Goal: Transaction & Acquisition: Purchase product/service

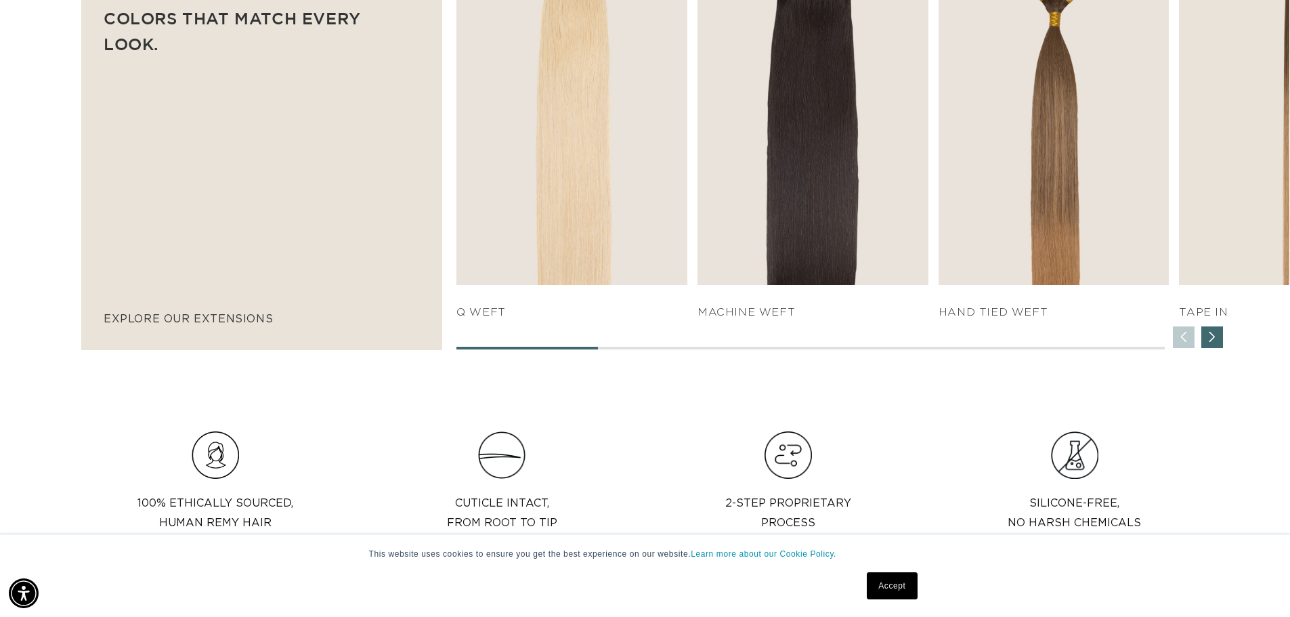
scroll to position [0, 1194]
drag, startPoint x: 576, startPoint y: 347, endPoint x: 643, endPoint y: 349, distance: 67.0
click at [643, 348] on div at bounding box center [809, 348] width 707 height 3
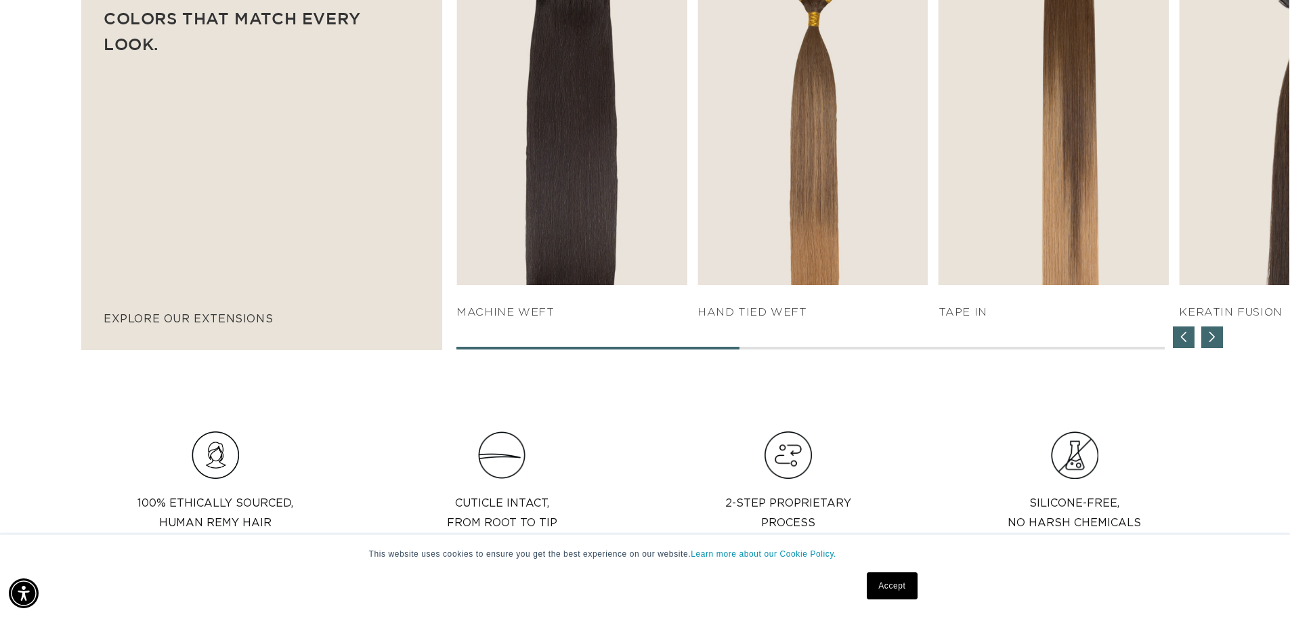
scroll to position [0, 2387]
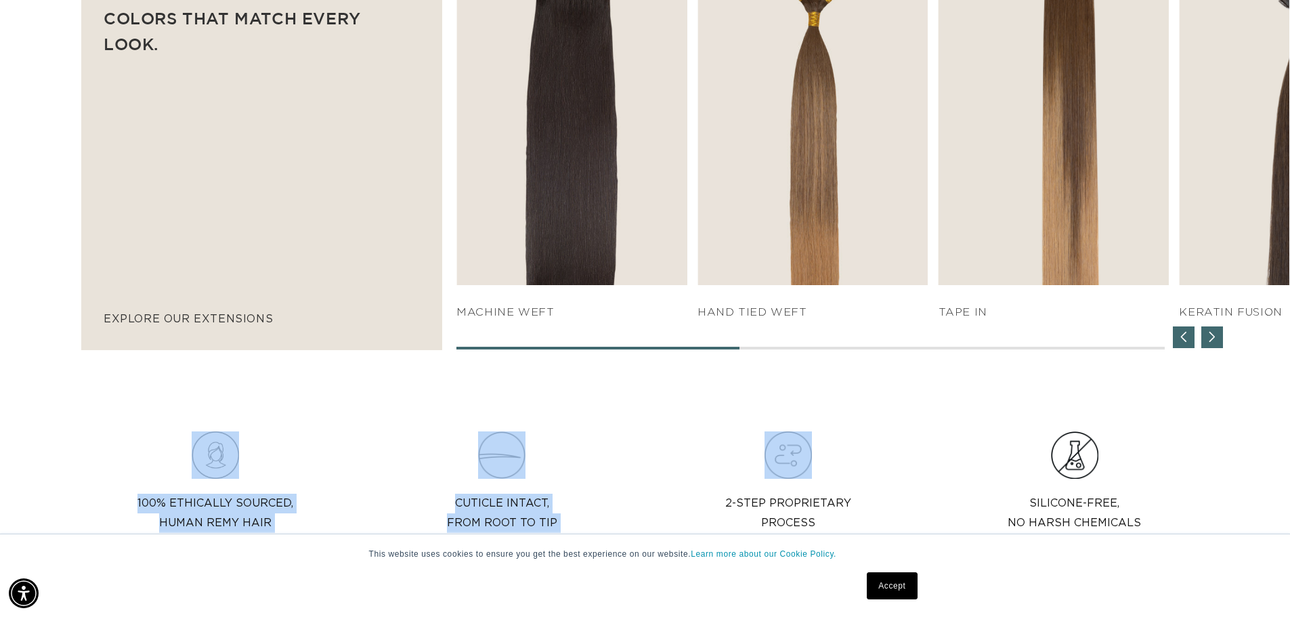
drag, startPoint x: 588, startPoint y: 348, endPoint x: 730, endPoint y: 352, distance: 142.9
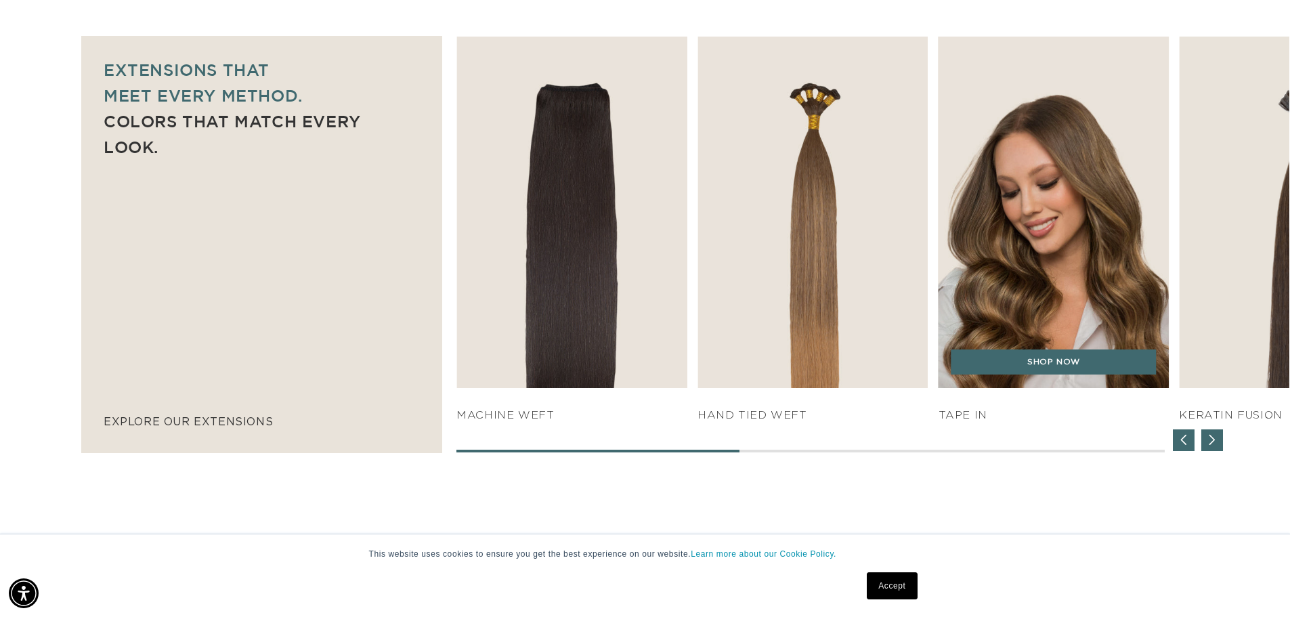
scroll to position [948, 0]
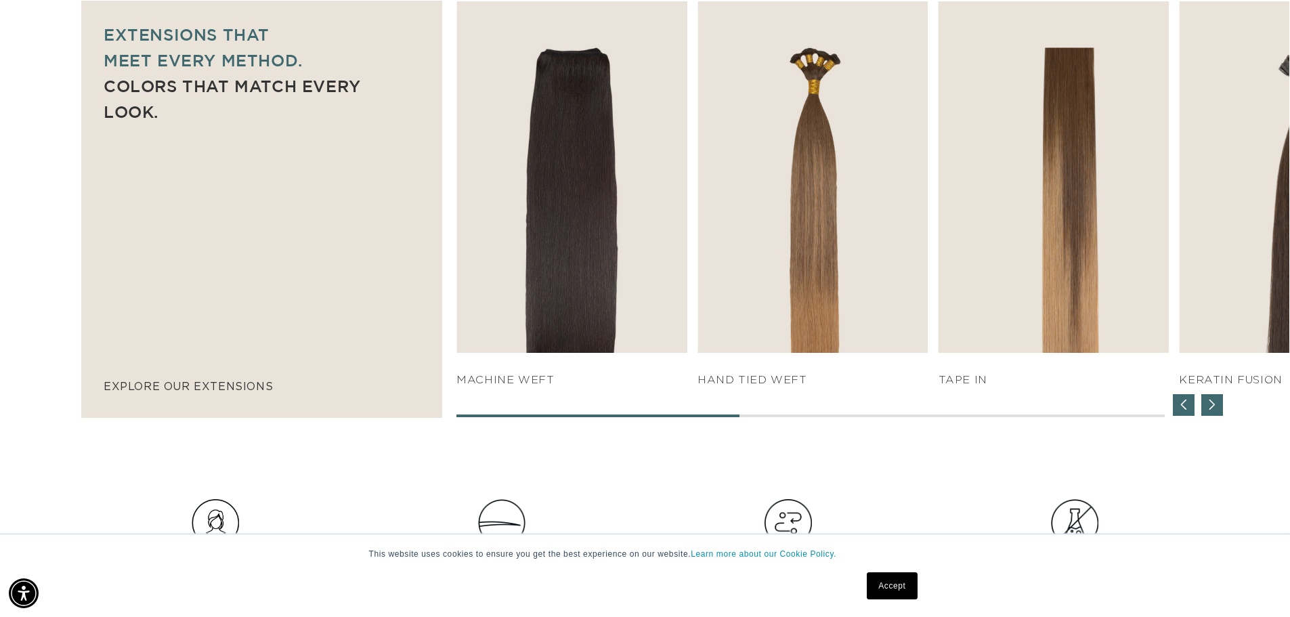
click at [1211, 402] on div "Next slide" at bounding box center [1212, 405] width 22 height 22
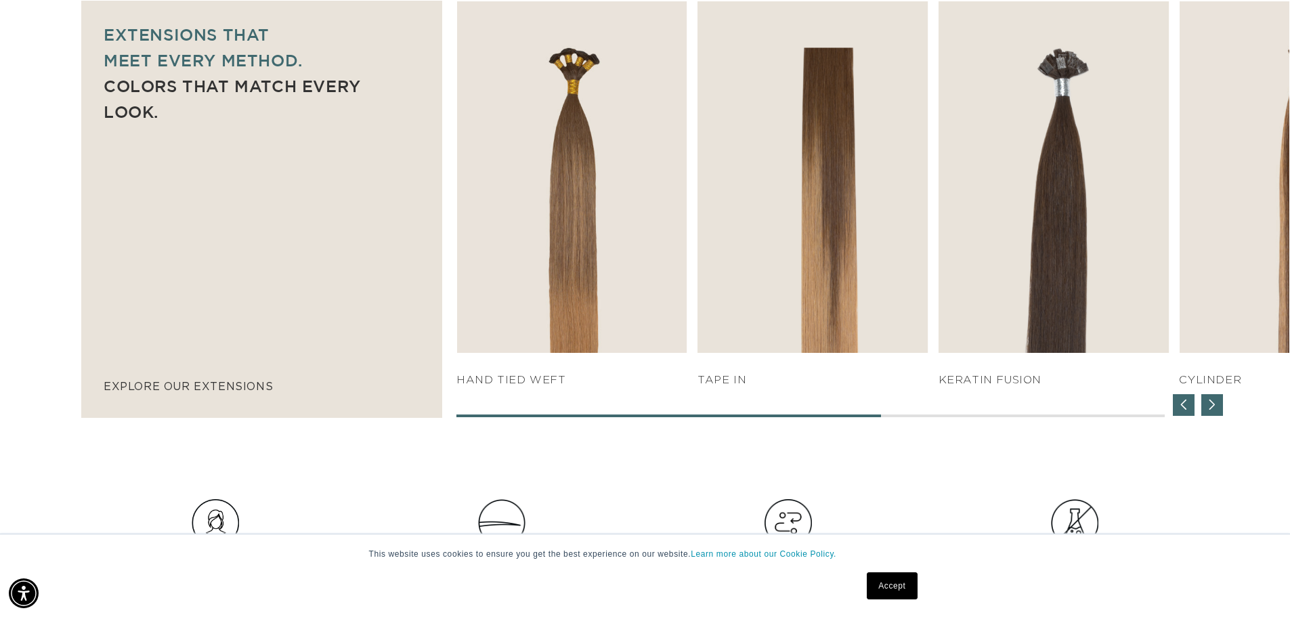
scroll to position [0, 0]
click at [1211, 402] on div "Next slide" at bounding box center [1212, 405] width 22 height 22
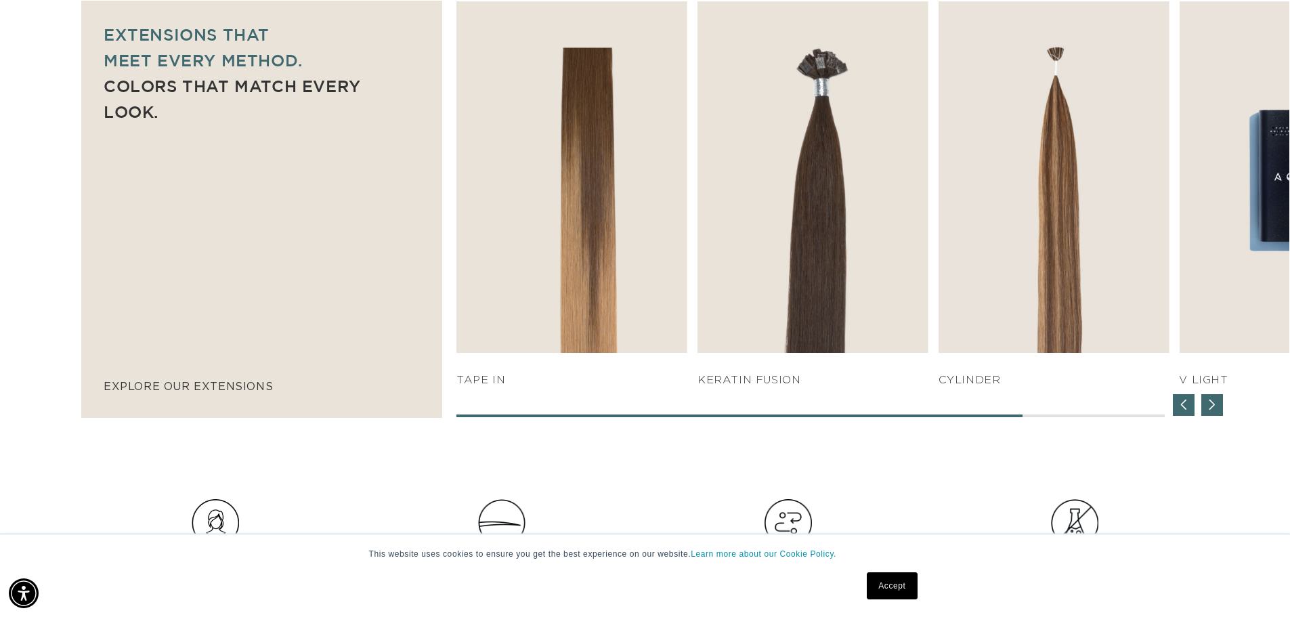
click at [1211, 402] on div "Next slide" at bounding box center [1212, 405] width 22 height 22
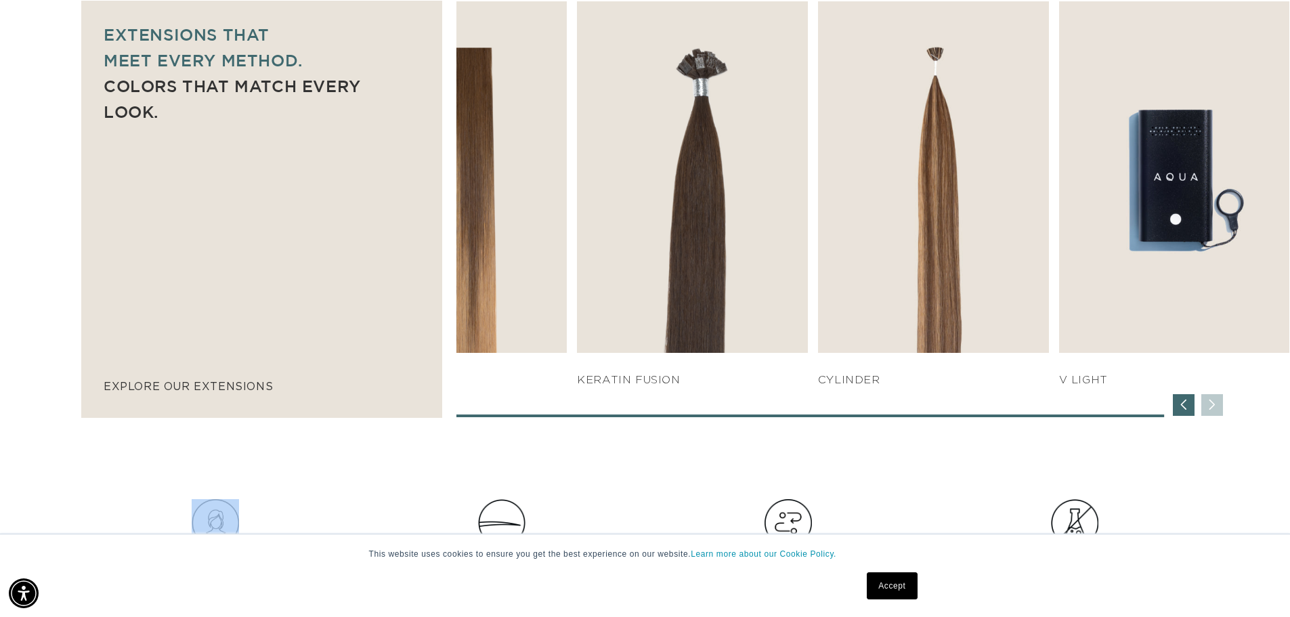
click at [1211, 402] on div "SHOP NOW q weft SHOP NOW Machine Weft SHOP NOW" at bounding box center [872, 209] width 833 height 416
drag, startPoint x: 1043, startPoint y: 411, endPoint x: 948, endPoint y: 410, distance: 94.8
click at [948, 410] on div "SHOP NOW q weft SHOP NOW Machine Weft SHOP NOW" at bounding box center [872, 209] width 833 height 416
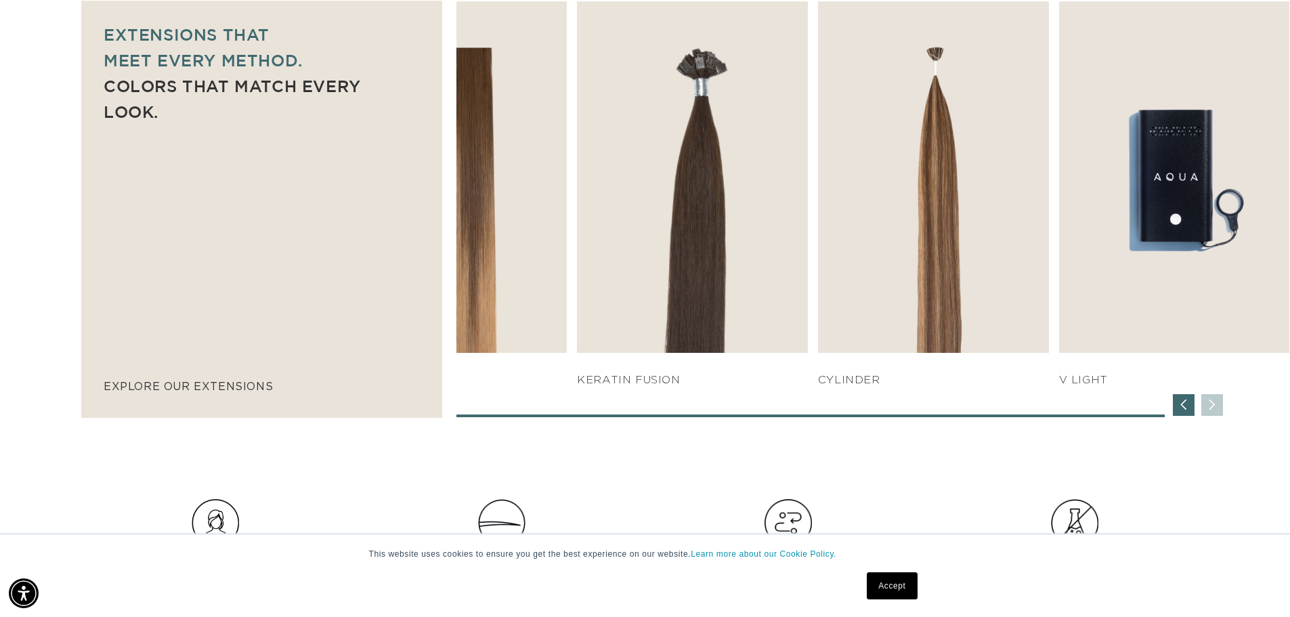
scroll to position [0, 0]
drag, startPoint x: 948, startPoint y: 414, endPoint x: 913, endPoint y: 414, distance: 35.2
click at [913, 414] on span at bounding box center [809, 415] width 707 height 3
drag, startPoint x: 898, startPoint y: 412, endPoint x: 692, endPoint y: 409, distance: 206.5
click at [707, 410] on div "SHOP NOW q weft SHOP NOW Machine Weft SHOP NOW" at bounding box center [872, 209] width 833 height 416
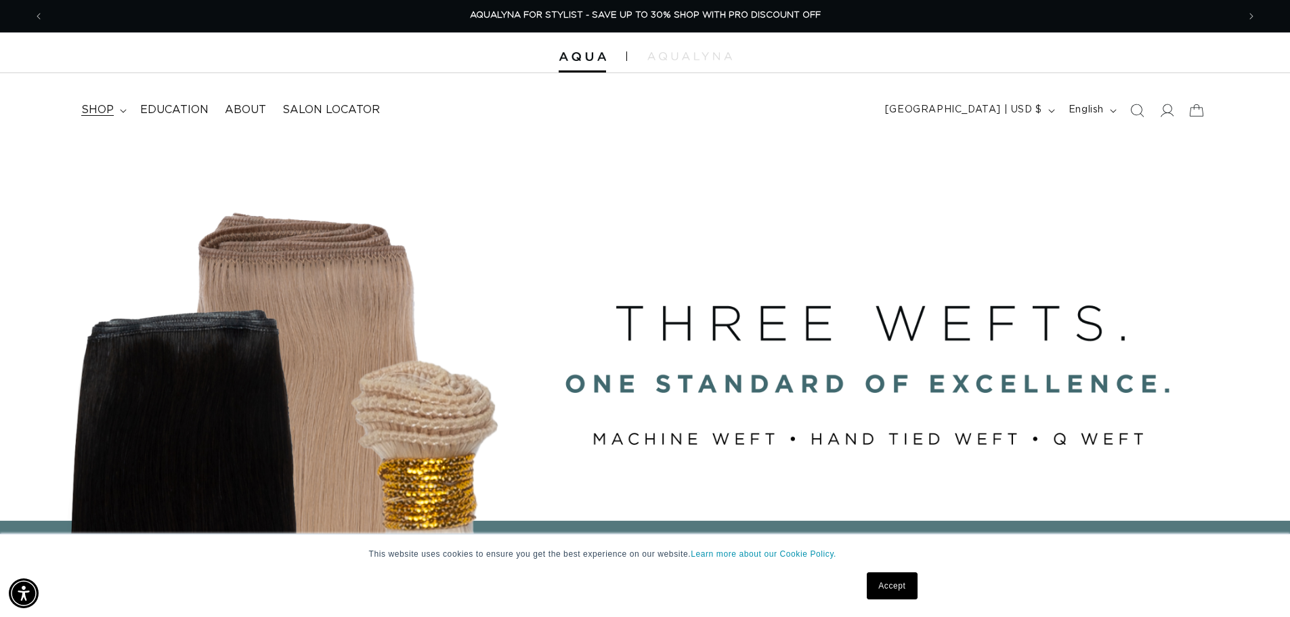
click at [110, 110] on span "shop" at bounding box center [97, 110] width 32 height 14
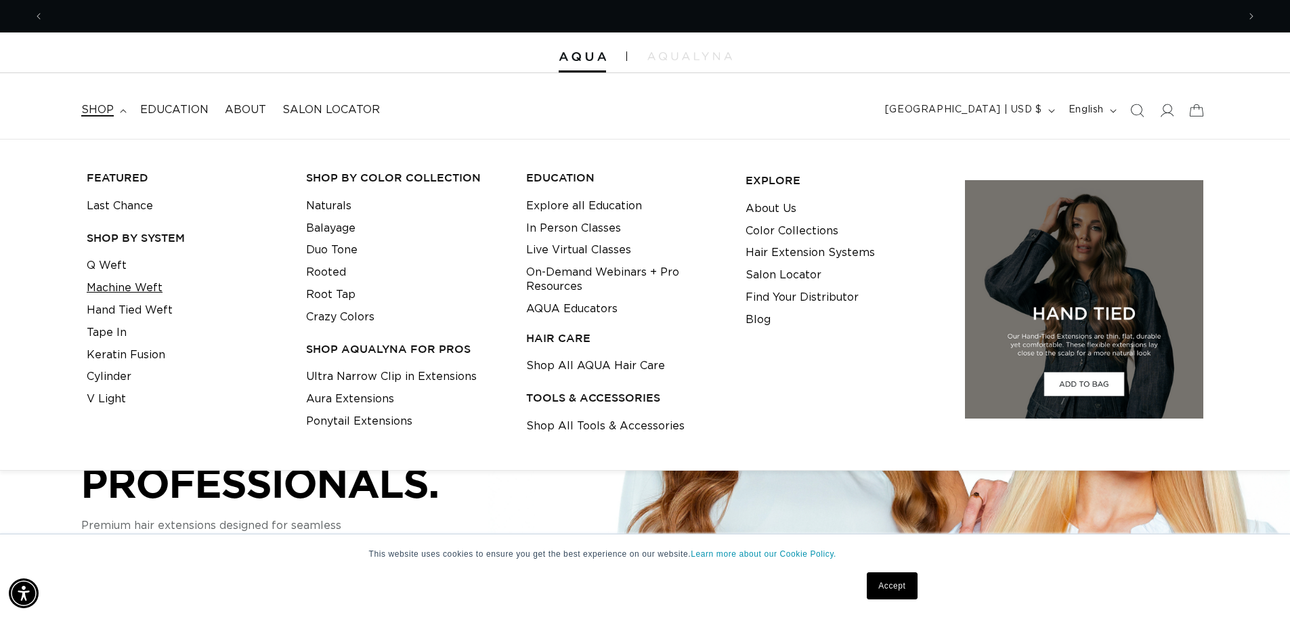
scroll to position [0, 2387]
